Goal: Task Accomplishment & Management: Use online tool/utility

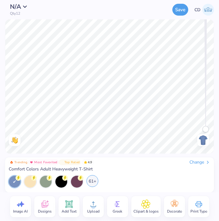
click at [91, 178] on div "61+" at bounding box center [93, 181] width 12 height 12
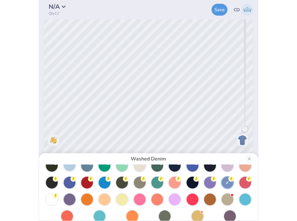
scroll to position [51, 0]
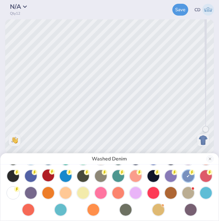
click at [49, 178] on div at bounding box center [48, 175] width 12 height 12
click at [211, 159] on button "Close" at bounding box center [210, 158] width 7 height 7
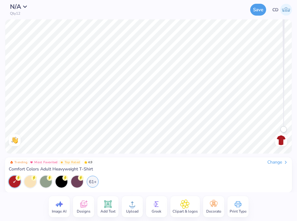
click at [198, 166] on div "Trending Most Favorited Top Rated 4.9 Change Comfort Colors Adult Heavyweight T…" at bounding box center [148, 165] width 279 height 12
click at [84, 203] on icon at bounding box center [83, 203] width 7 height 7
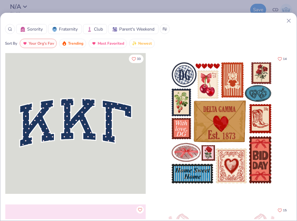
click at [10, 29] on icon at bounding box center [10, 29] width 4 height 4
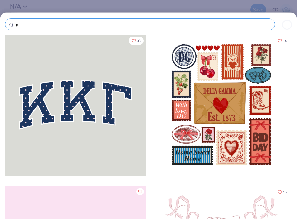
type input "po"
type input "pos"
type input "post"
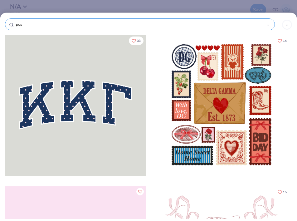
type input "post"
type input "postc"
type input "postca"
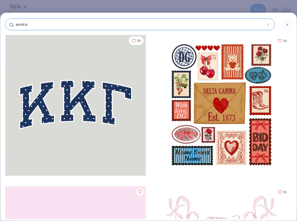
type input "postcar"
type input "postcard"
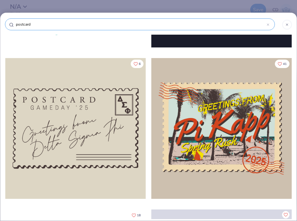
scroll to position [586, 0]
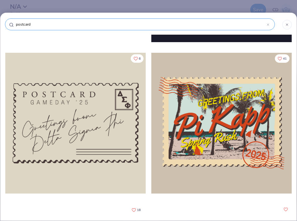
type input "postcard"
click at [185, 127] on div at bounding box center [221, 123] width 140 height 141
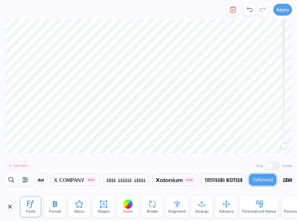
scroll to position [0, 0]
type textarea "Lock-In"
type textarea "[GEOGRAPHIC_DATA]"
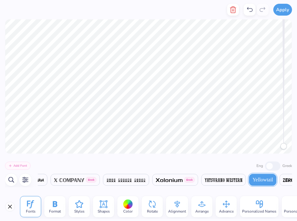
click at [271, 136] on div at bounding box center [283, 42] width 3 height 208
click at [271, 139] on div at bounding box center [283, 42] width 3 height 208
click at [271, 145] on div "Accessibility label" at bounding box center [283, 146] width 6 height 6
click at [271, 119] on div at bounding box center [283, 42] width 3 height 208
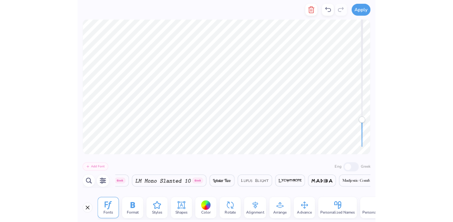
scroll to position [0, 12373]
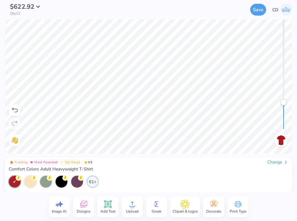
drag, startPoint x: 284, startPoint y: 102, endPoint x: 283, endPoint y: 107, distance: 4.8
click at [271, 114] on div at bounding box center [283, 25] width 3 height 208
click at [271, 139] on img at bounding box center [281, 140] width 10 height 10
click at [271, 141] on img at bounding box center [281, 140] width 10 height 10
